Goal: Navigation & Orientation: Find specific page/section

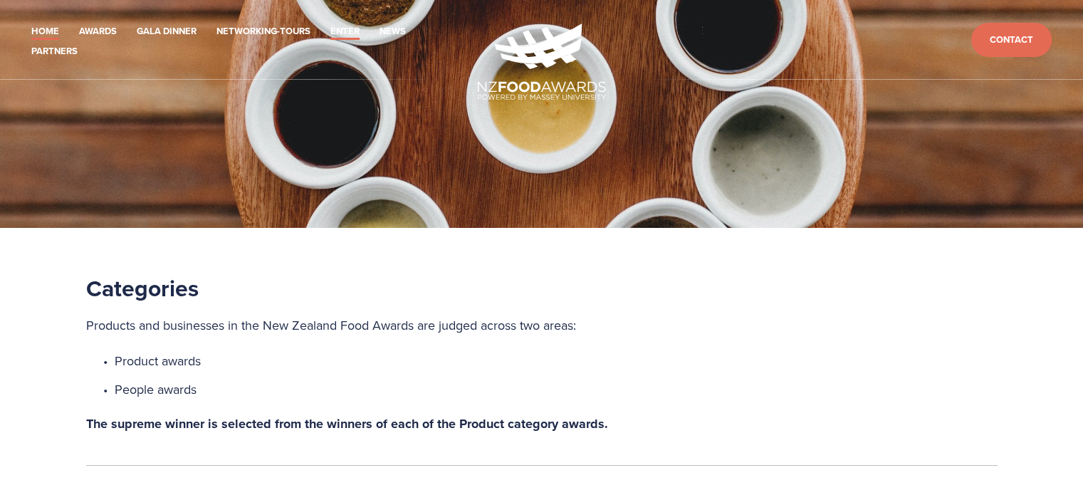
click at [44, 27] on link "Home" at bounding box center [45, 32] width 28 height 16
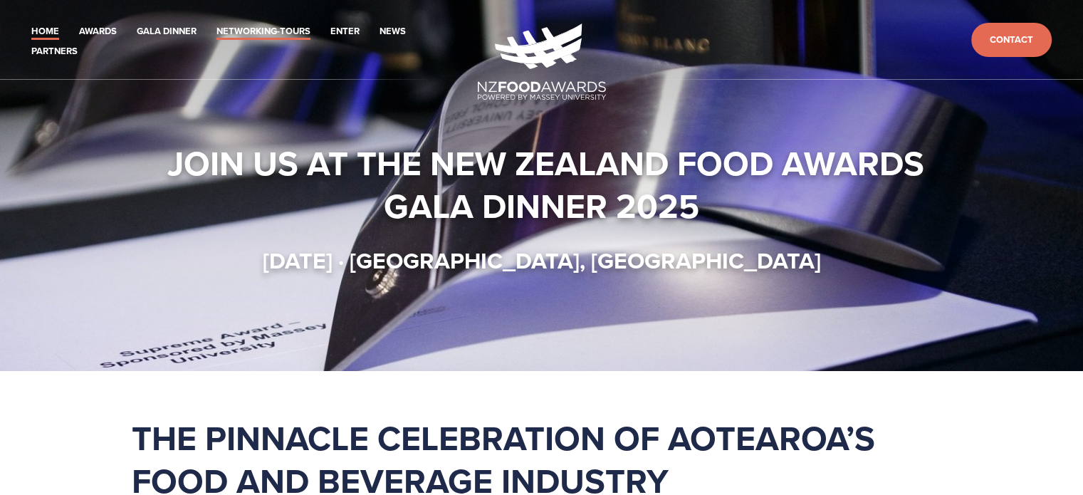
click at [261, 26] on link "Networking-Tours" at bounding box center [263, 32] width 94 height 16
